Goal: Information Seeking & Learning: Compare options

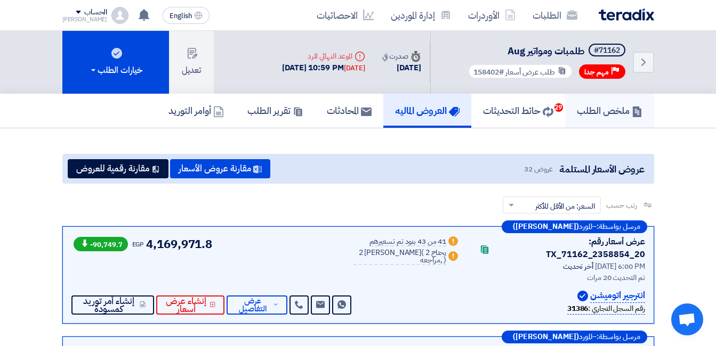
drag, startPoint x: 590, startPoint y: 106, endPoint x: 593, endPoint y: 112, distance: 7.4
click at [591, 106] on h5 "ملخص الطلب" at bounding box center [610, 110] width 66 height 12
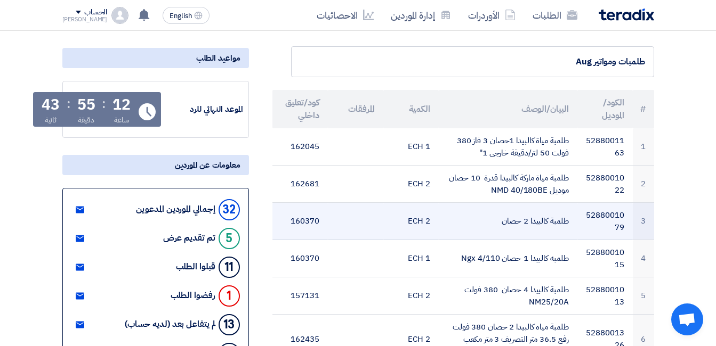
scroll to position [107, 0]
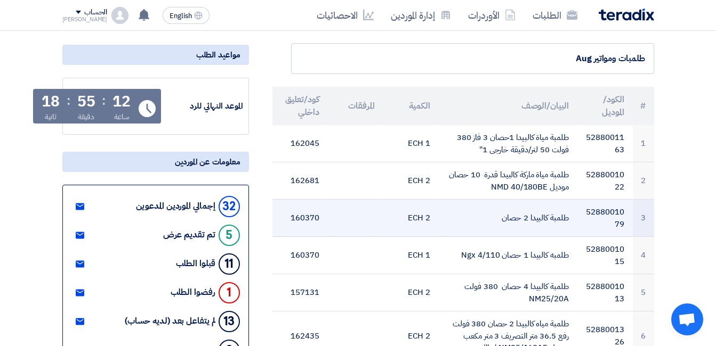
click at [534, 219] on td "طلمبة كالبيدا 2 حصان" at bounding box center [508, 218] width 139 height 37
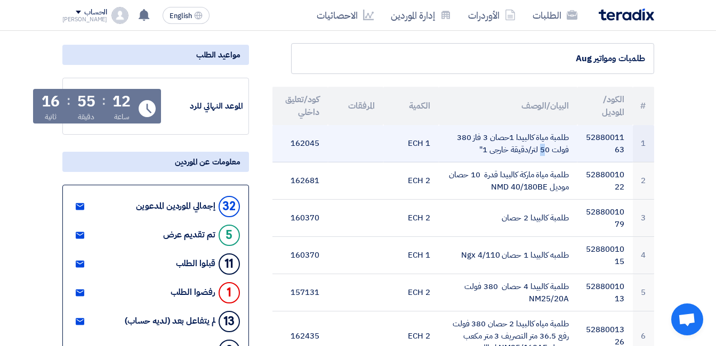
click at [491, 134] on td "طلمبة مياة كالبيدا 1حصان 3 فاز 380 فولت 50 لتر/دقيقة خارجى 1"" at bounding box center [508, 143] width 139 height 37
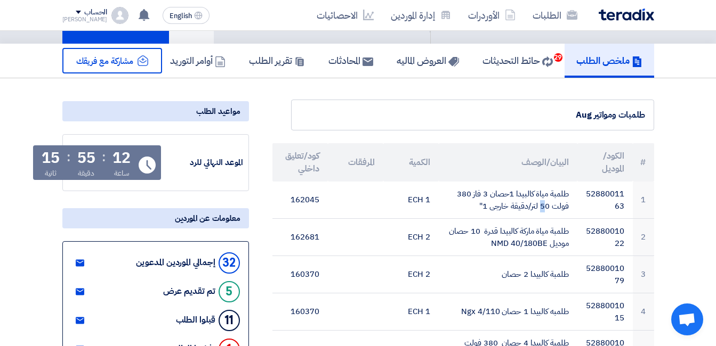
scroll to position [0, 0]
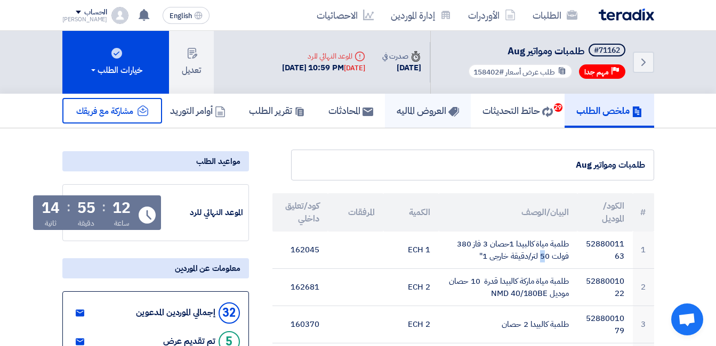
click at [429, 108] on h5 "العروض الماليه" at bounding box center [428, 110] width 62 height 12
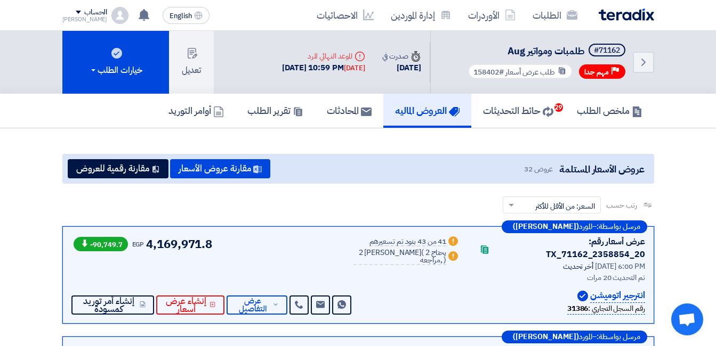
scroll to position [53, 0]
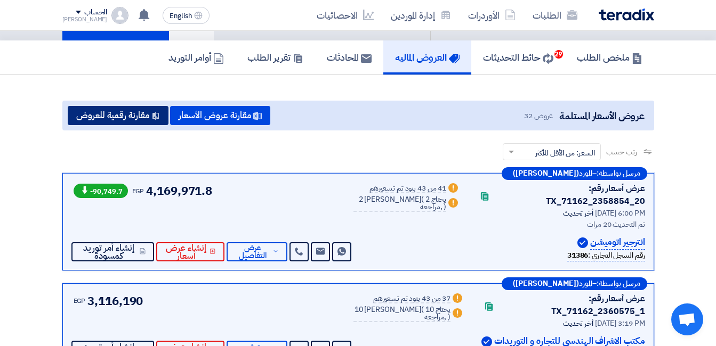
click at [99, 115] on button "مقارنة رقمية للعروض" at bounding box center [118, 115] width 101 height 19
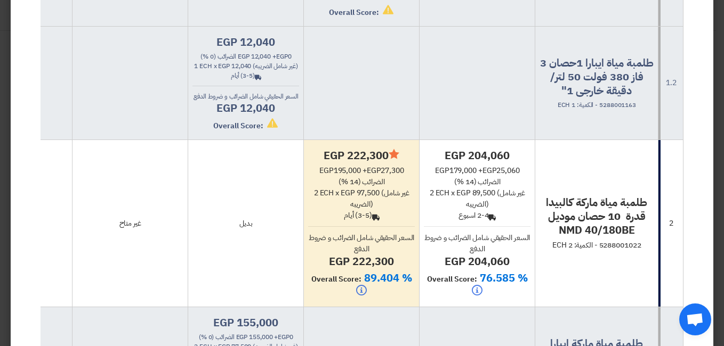
scroll to position [586, 0]
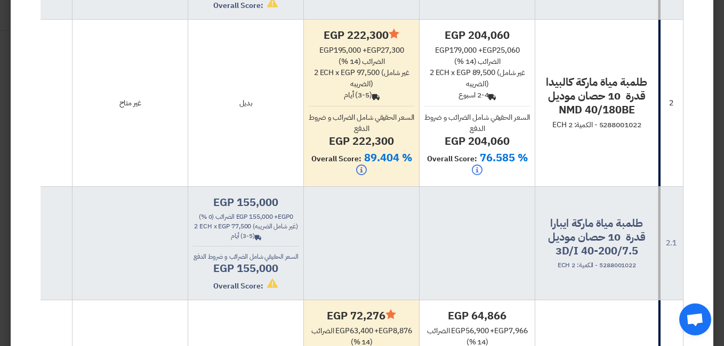
drag, startPoint x: 374, startPoint y: 100, endPoint x: 482, endPoint y: 109, distance: 108.6
click at [364, 100] on div "Back (3-5) أيام" at bounding box center [361, 95] width 107 height 11
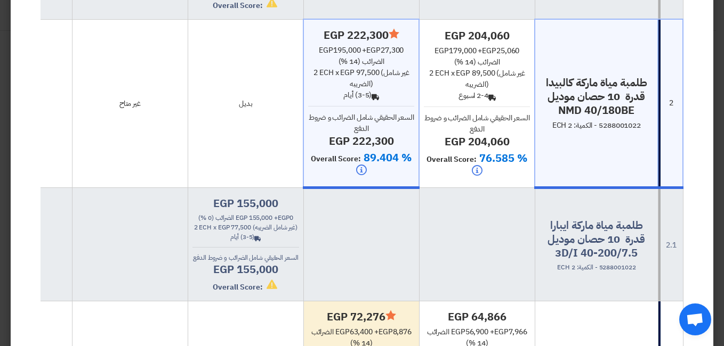
click at [486, 101] on div "Back 2-4 اسبوع" at bounding box center [477, 95] width 106 height 11
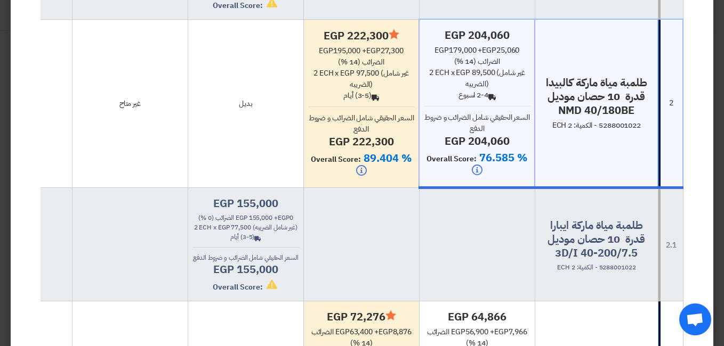
drag, startPoint x: 483, startPoint y: 102, endPoint x: 494, endPoint y: 101, distance: 10.3
click at [494, 101] on div "Back 2-4 اسبوع" at bounding box center [477, 95] width 106 height 11
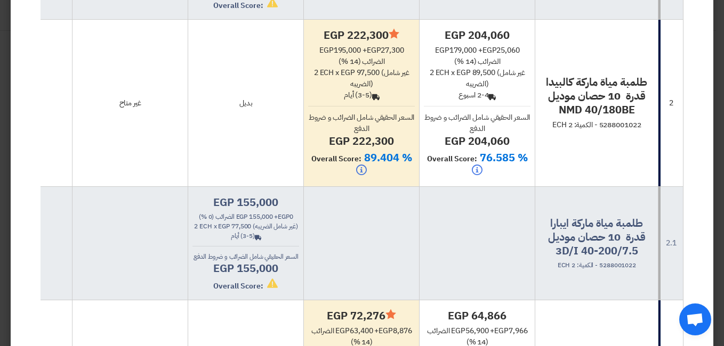
click at [471, 147] on h4 "egp 204,060" at bounding box center [477, 141] width 107 height 14
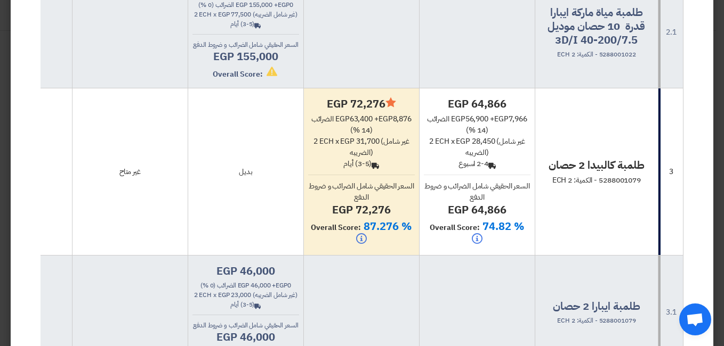
click at [478, 132] on div "egp 56,900 + egp 7,966 الضرائب (14 %)" at bounding box center [477, 125] width 107 height 22
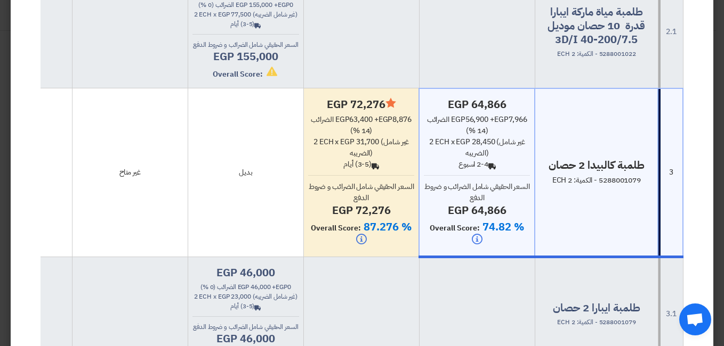
scroll to position [799, 0]
click at [370, 137] on div "egp 63,400 + egp 8,876 الضرائب (14 %)" at bounding box center [361, 126] width 107 height 22
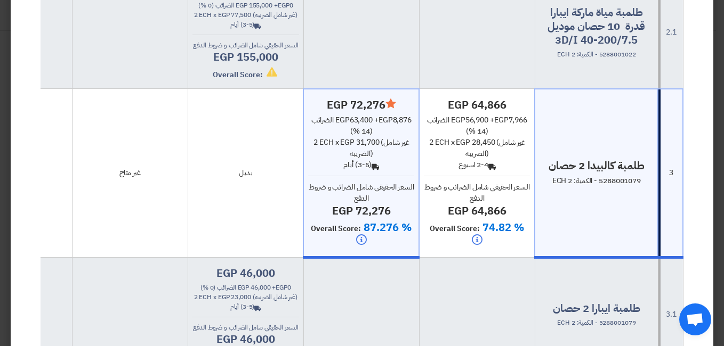
drag, startPoint x: 358, startPoint y: 178, endPoint x: 374, endPoint y: 178, distance: 16.0
click at [374, 171] on div "Back (3-5) أيام" at bounding box center [361, 164] width 106 height 11
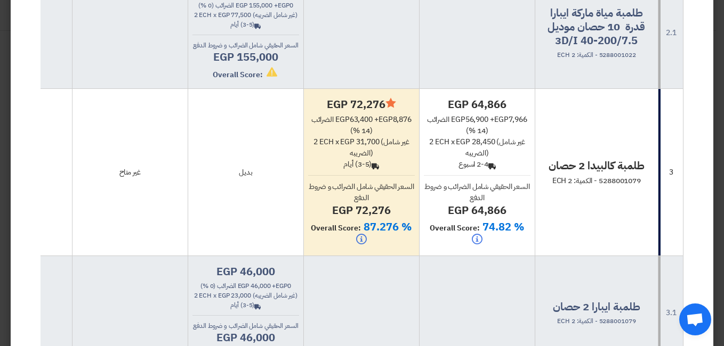
scroll to position [800, 0]
drag, startPoint x: 478, startPoint y: 179, endPoint x: 493, endPoint y: 179, distance: 14.9
click at [493, 170] on div "Back 2-4 اسبوع" at bounding box center [477, 163] width 107 height 11
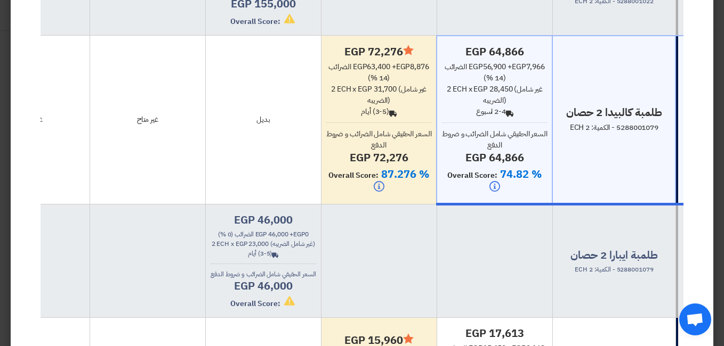
scroll to position [0, 0]
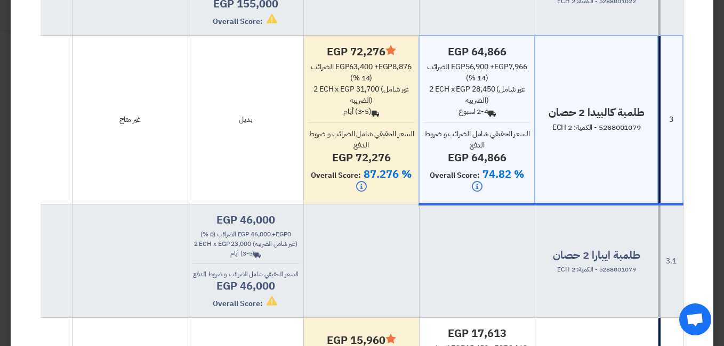
drag, startPoint x: 376, startPoint y: 247, endPoint x: 449, endPoint y: 235, distance: 74.1
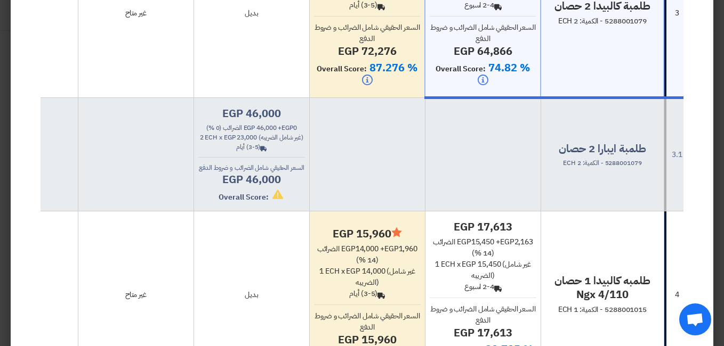
scroll to position [0, -14]
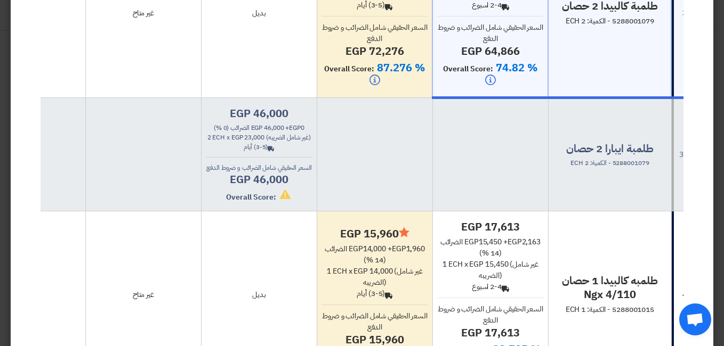
drag, startPoint x: 404, startPoint y: 236, endPoint x: 384, endPoint y: 236, distance: 19.7
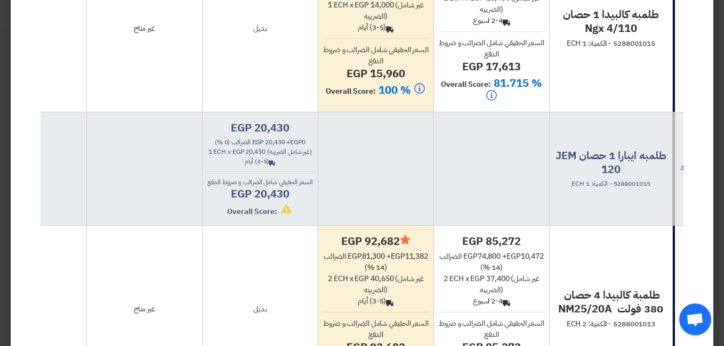
scroll to position [1279, 0]
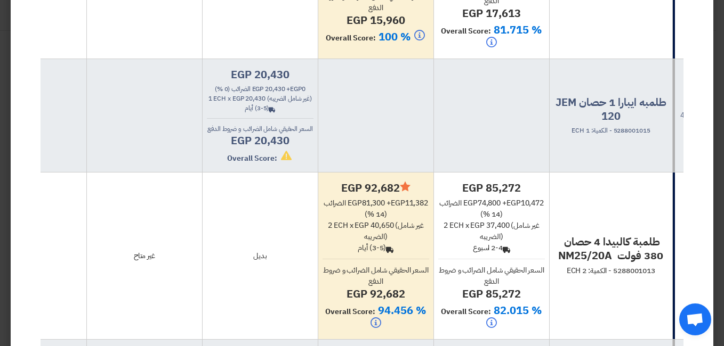
click at [393, 195] on h4 "Minimize/Maximize Category egp 92,682" at bounding box center [375, 188] width 107 height 14
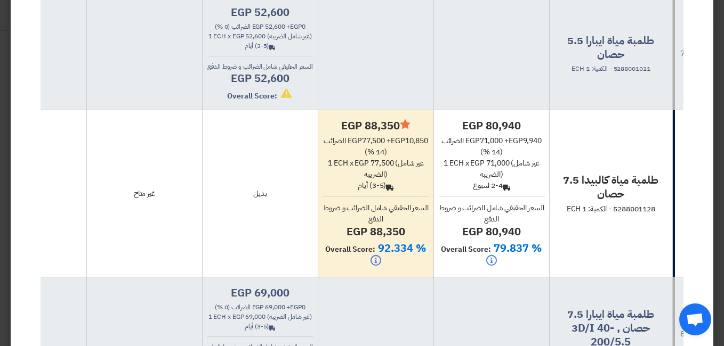
scroll to position [0, 0]
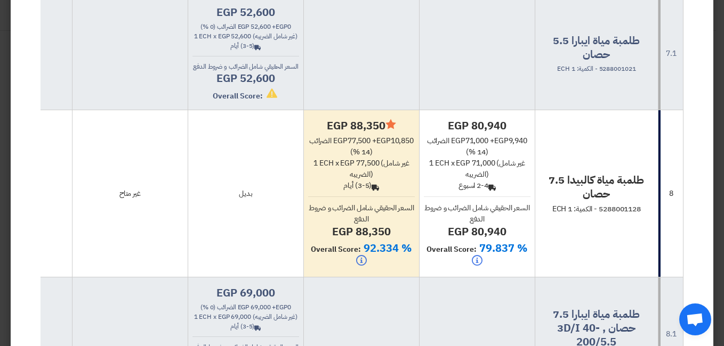
drag, startPoint x: 568, startPoint y: 241, endPoint x: 575, endPoint y: 240, distance: 7.5
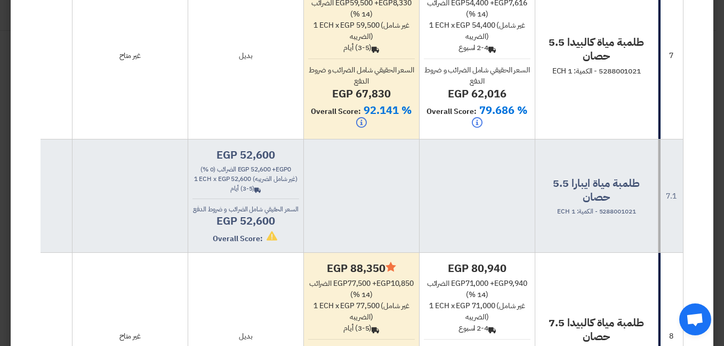
scroll to position [2025, 0]
